Goal: Information Seeking & Learning: Learn about a topic

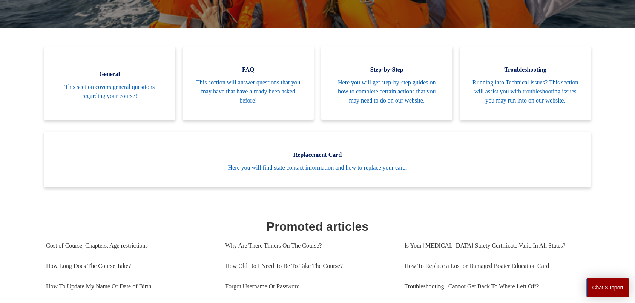
scroll to position [167, 0]
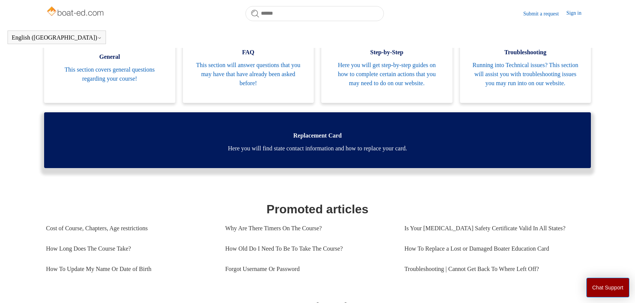
click at [334, 153] on span "Here you will find state contact information and how to replace your card." at bounding box center [317, 148] width 524 height 9
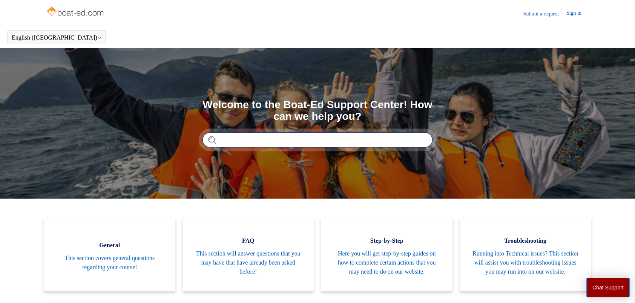
click at [405, 140] on input "Search" at bounding box center [317, 139] width 230 height 15
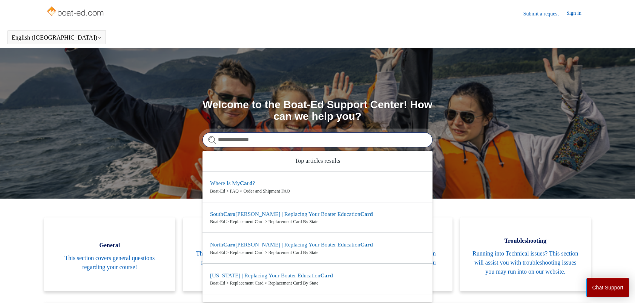
type input "**********"
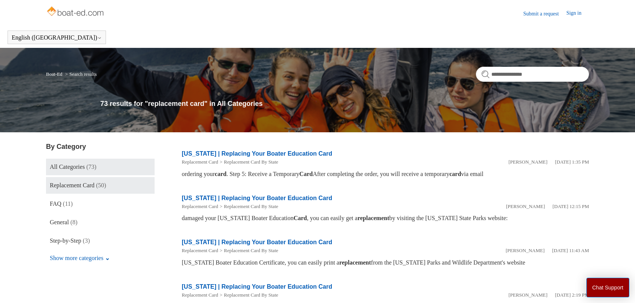
click at [79, 179] on link "Replacement Card (50)" at bounding box center [100, 185] width 109 height 17
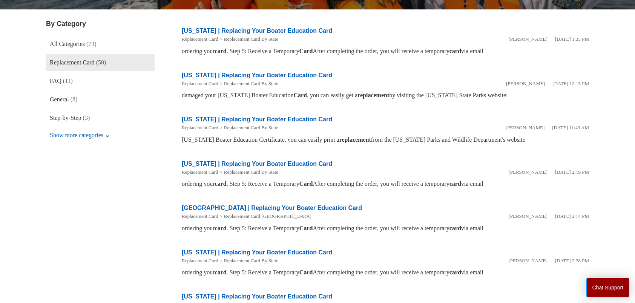
scroll to position [122, 0]
